Goal: Task Accomplishment & Management: Use online tool/utility

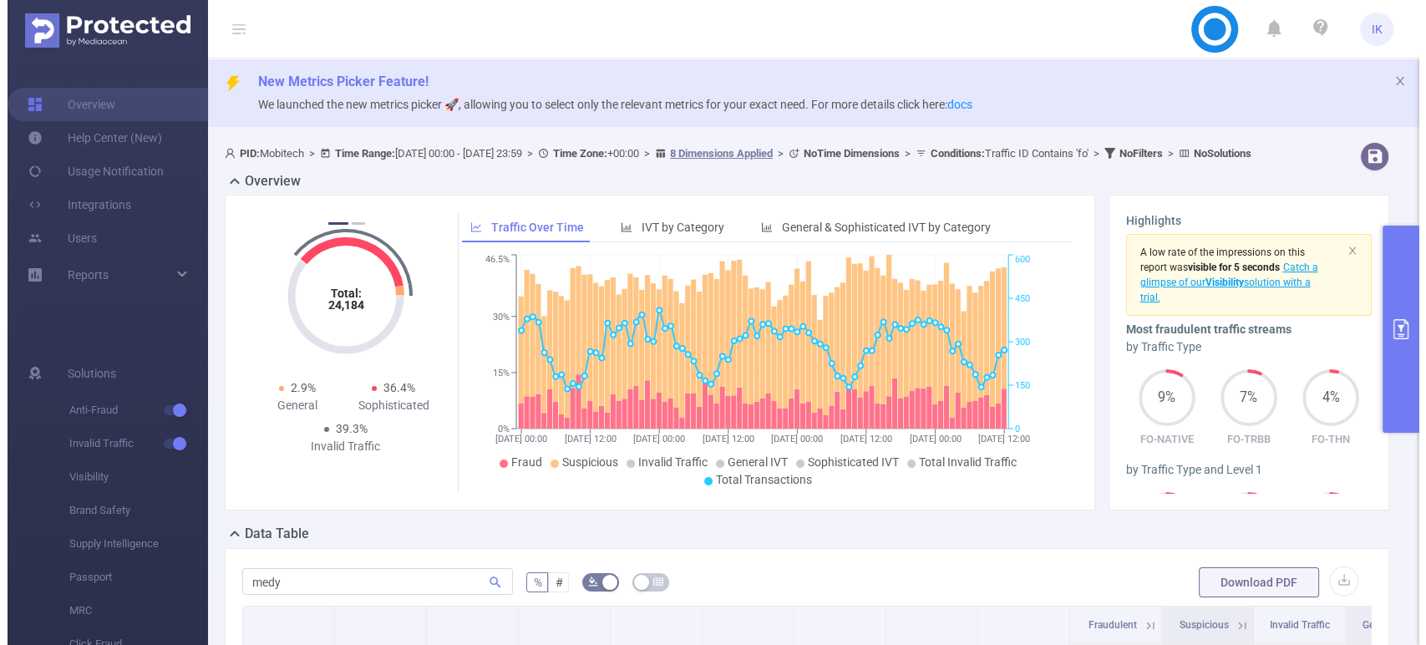
scroll to position [278, 0]
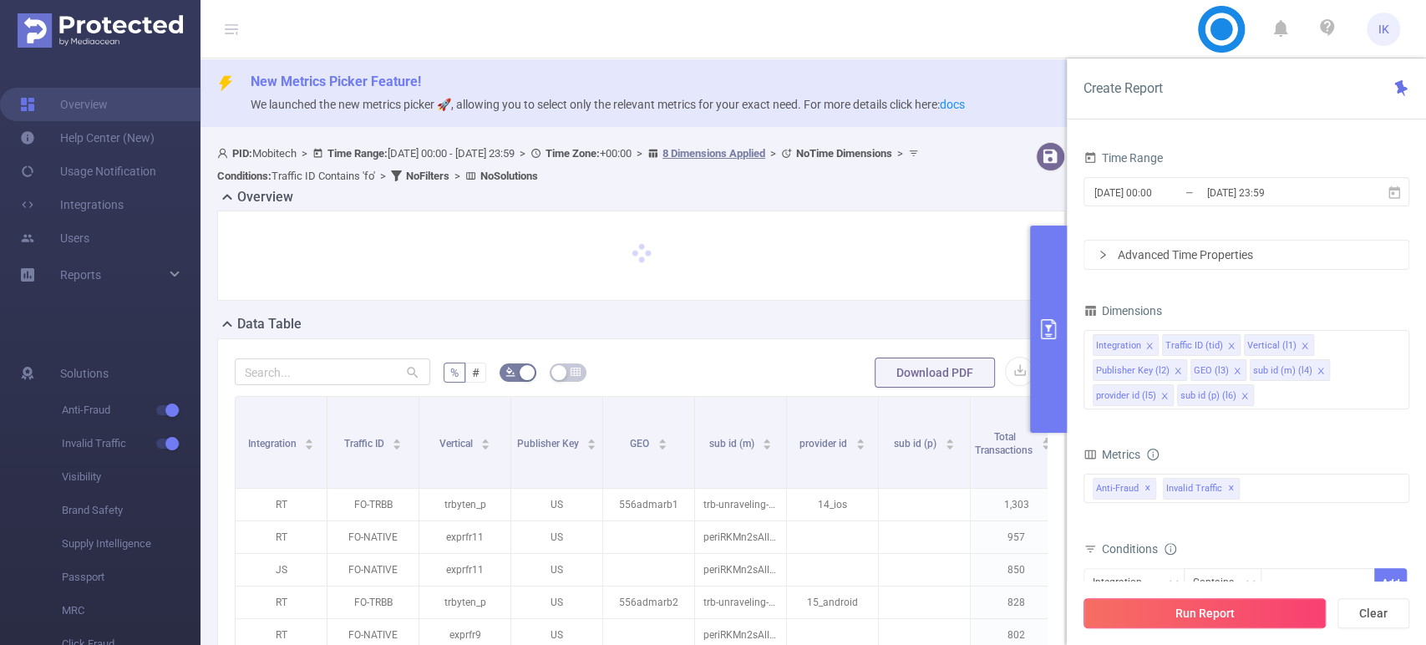
click at [1226, 612] on button "Run Report" at bounding box center [1205, 613] width 242 height 30
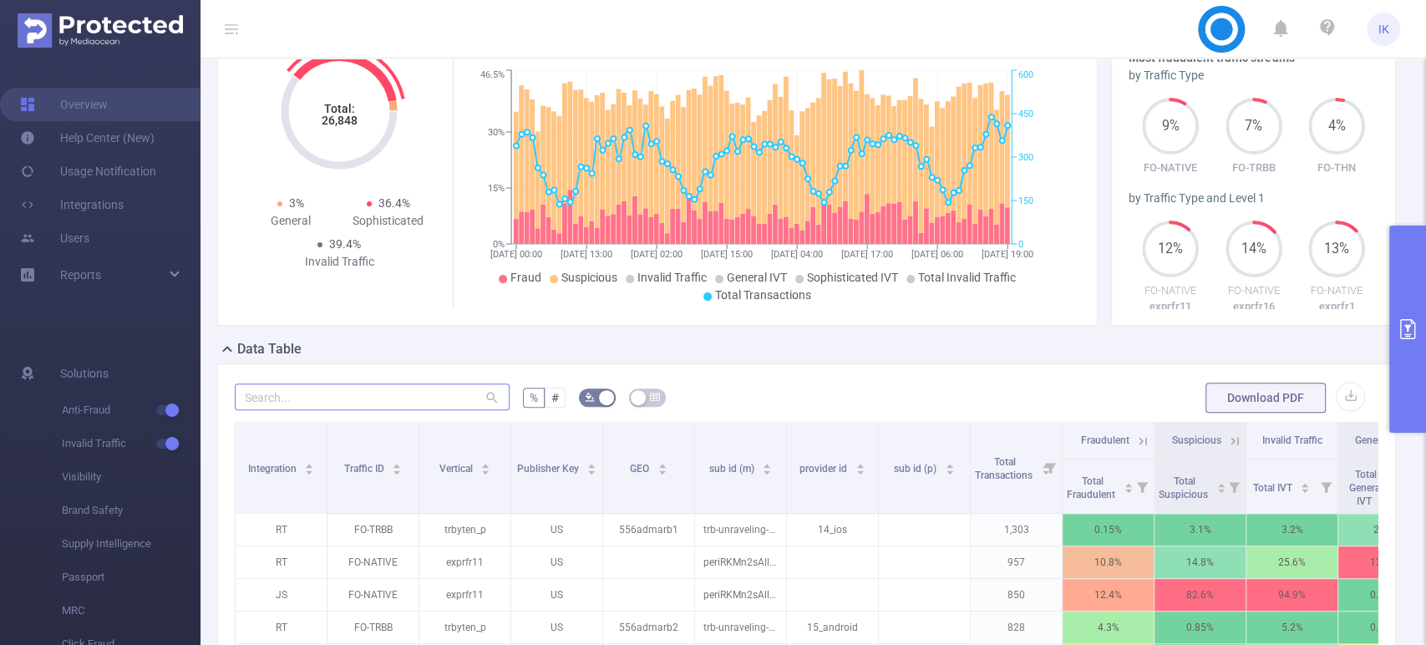
scroll to position [185, 0]
click at [421, 409] on input "text" at bounding box center [372, 396] width 275 height 27
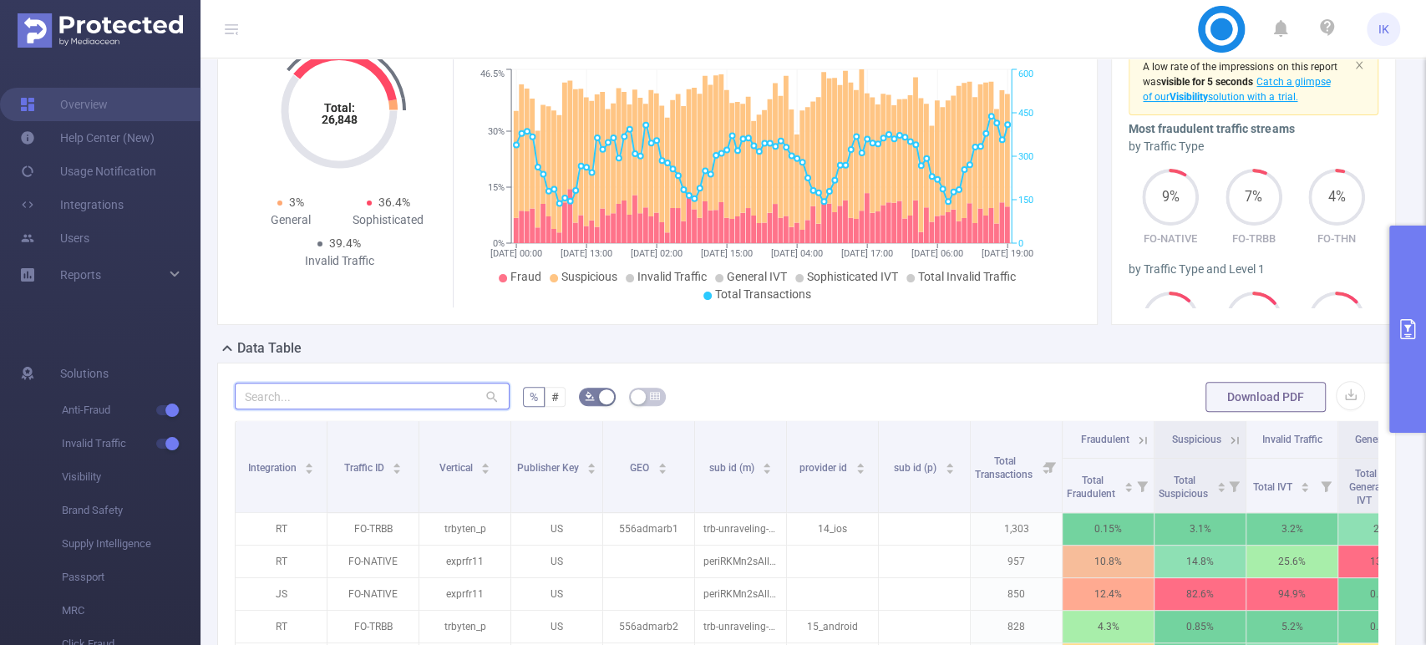
type input "צ"
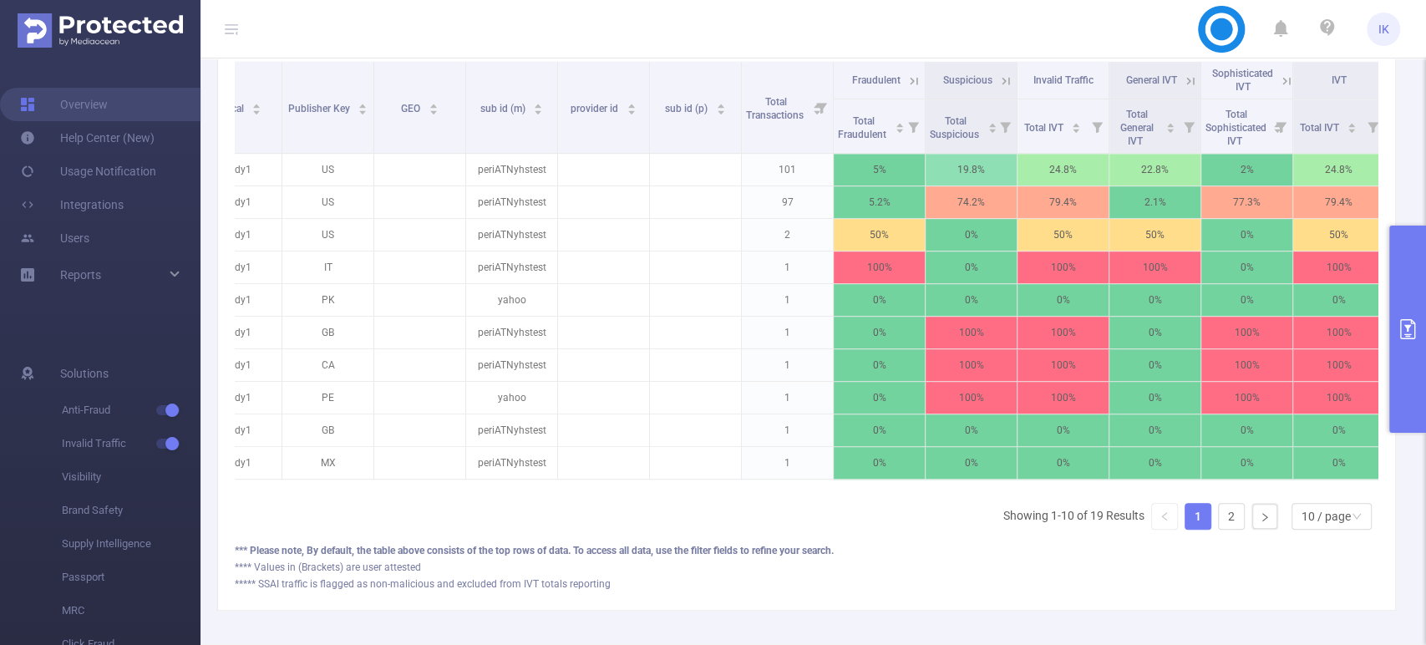
scroll to position [0, 253]
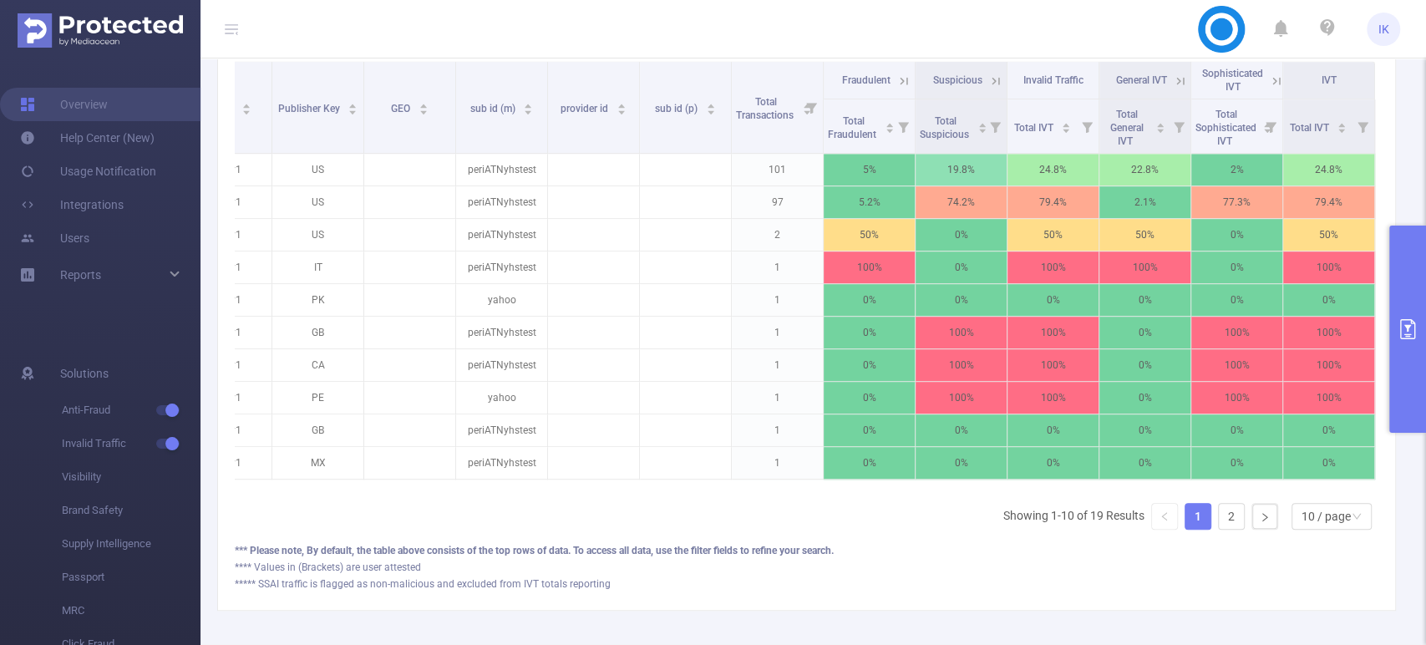
type input "medy"
click at [1264, 89] on icon at bounding box center [1274, 80] width 20 height 17
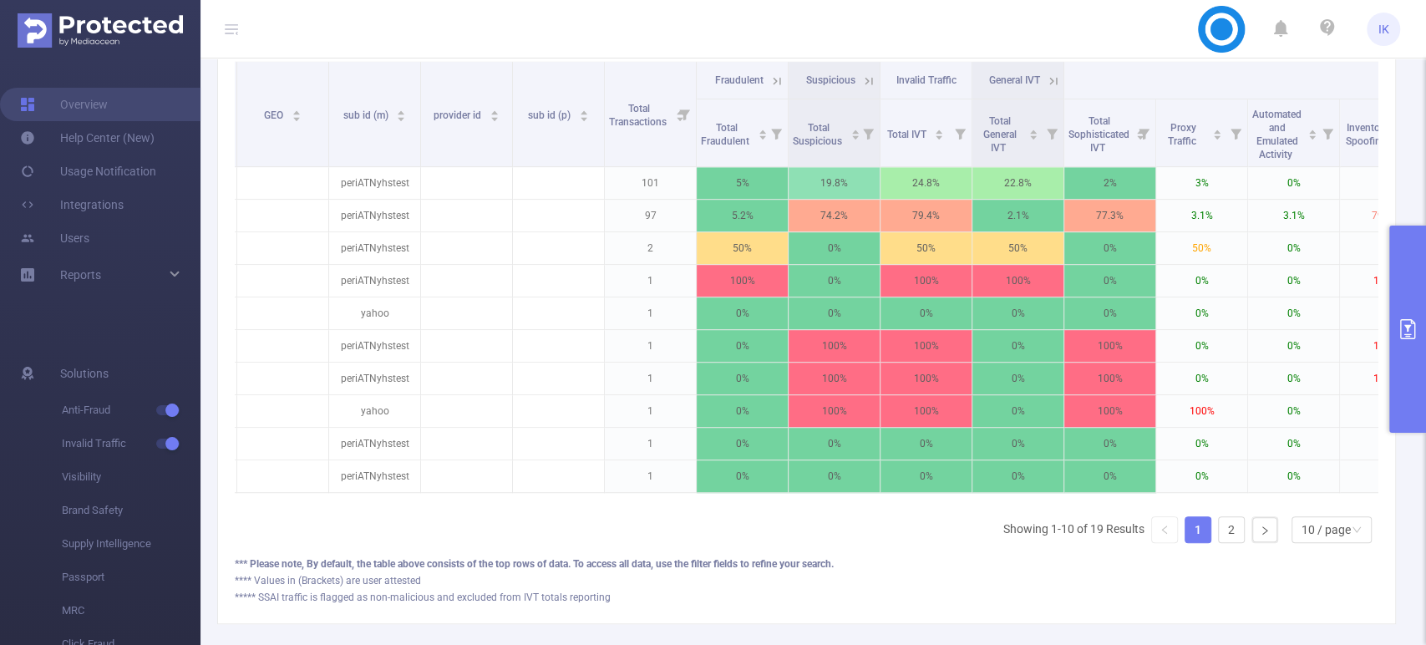
scroll to position [0, 368]
